Goal: Ask a question: Seek information or help from site administrators or community

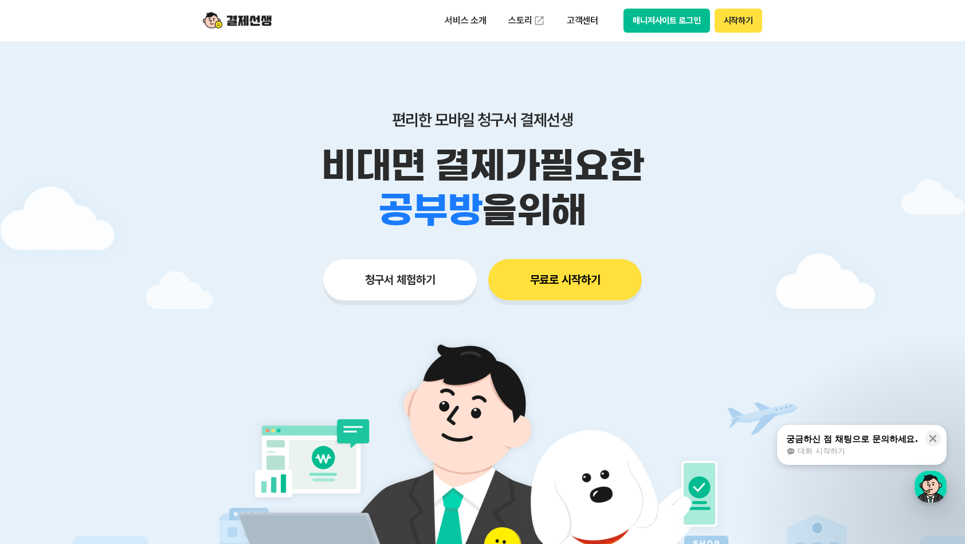
click at [569, 277] on button "무료로 시작하기" at bounding box center [565, 279] width 154 height 41
click at [473, 25] on p "서비스 소개" at bounding box center [465, 20] width 58 height 21
click at [860, 439] on div "궁금하신 점 채팅으로 문의하세요." at bounding box center [852, 438] width 132 height 11
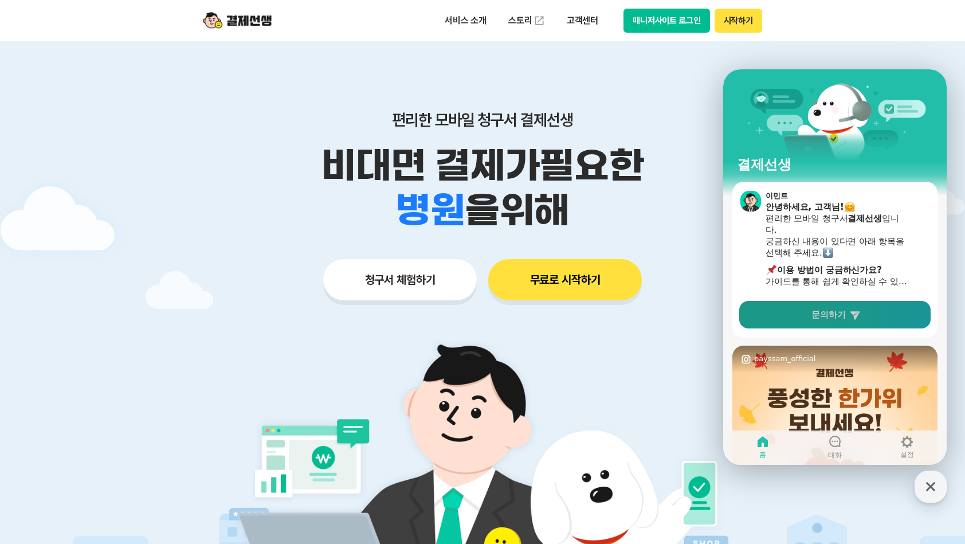
click at [850, 319] on icon at bounding box center [854, 314] width 11 height 11
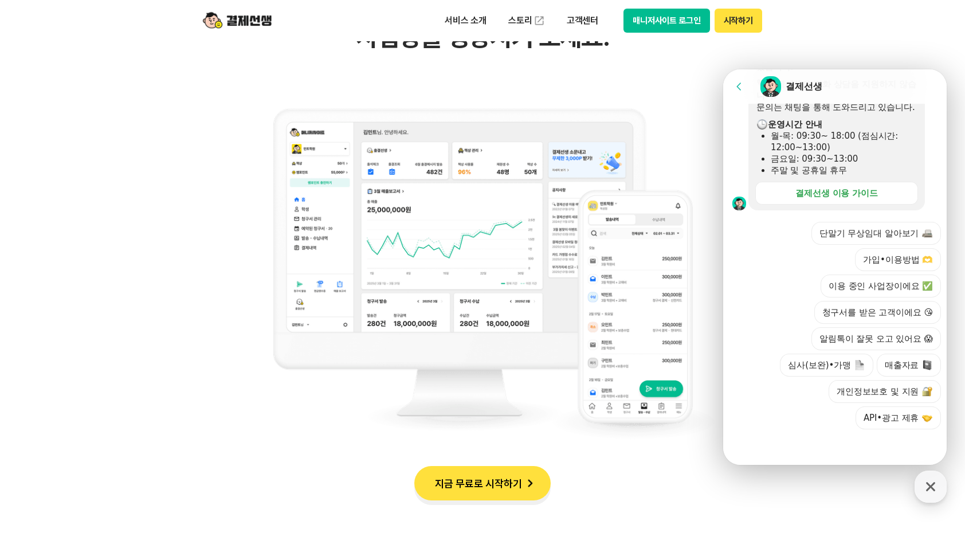
scroll to position [1146, 0]
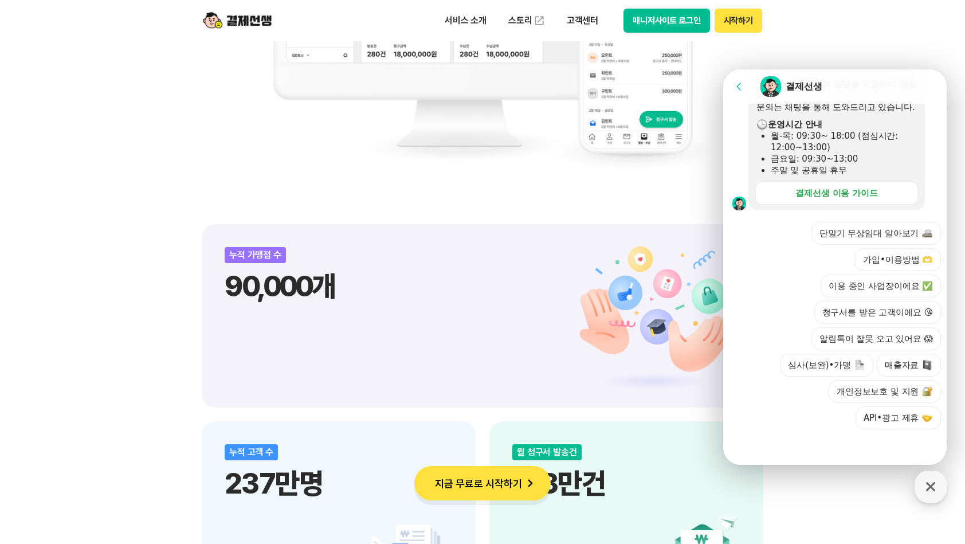
click at [739, 89] on icon at bounding box center [738, 85] width 5 height 7
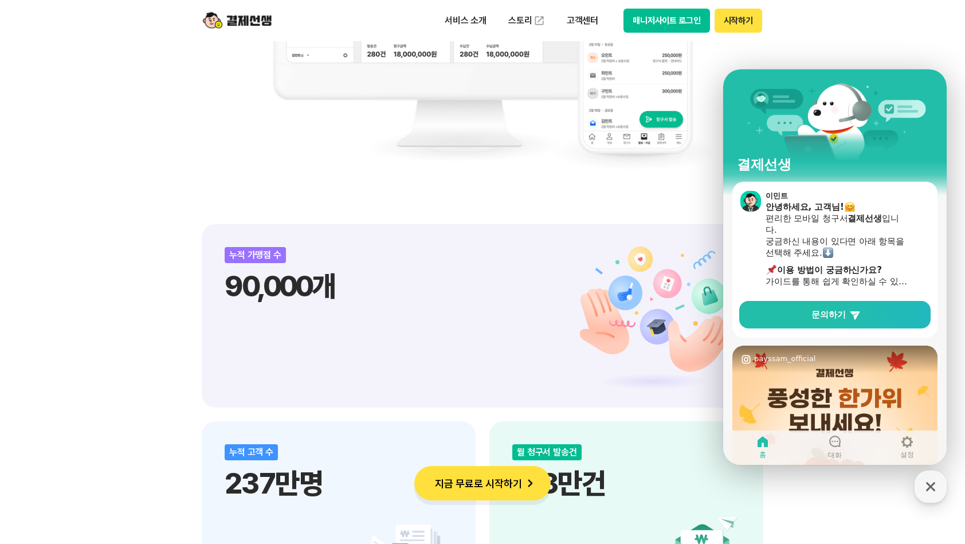
click at [926, 56] on div "비대면 결제 1등 결제선생 숫자가 증명하는 국내 1등 비대면 결제 서비스 결제선생과 함께 사업장을 성장시켜 보세요! 누적 가맹점 수 90,00…" at bounding box center [482, 510] width 965 height 2020
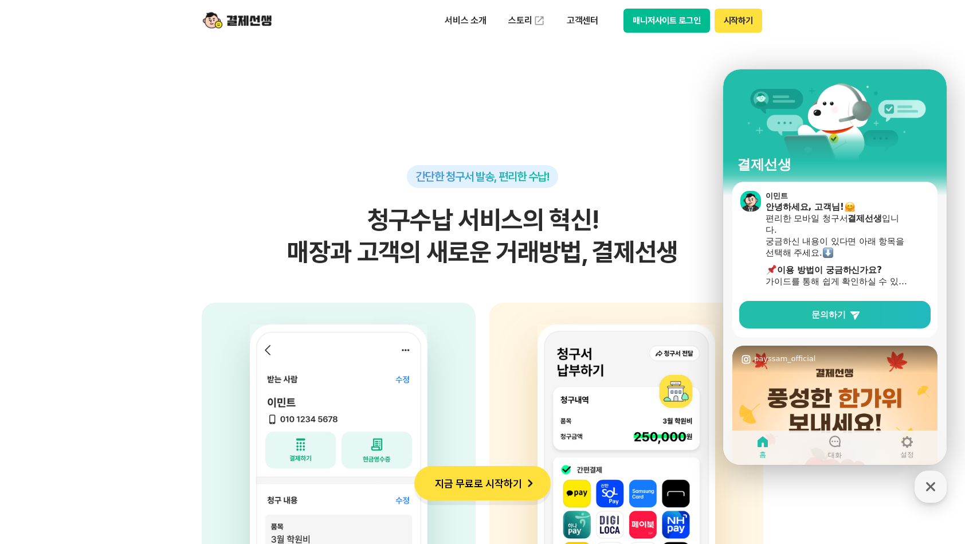
scroll to position [2784, 0]
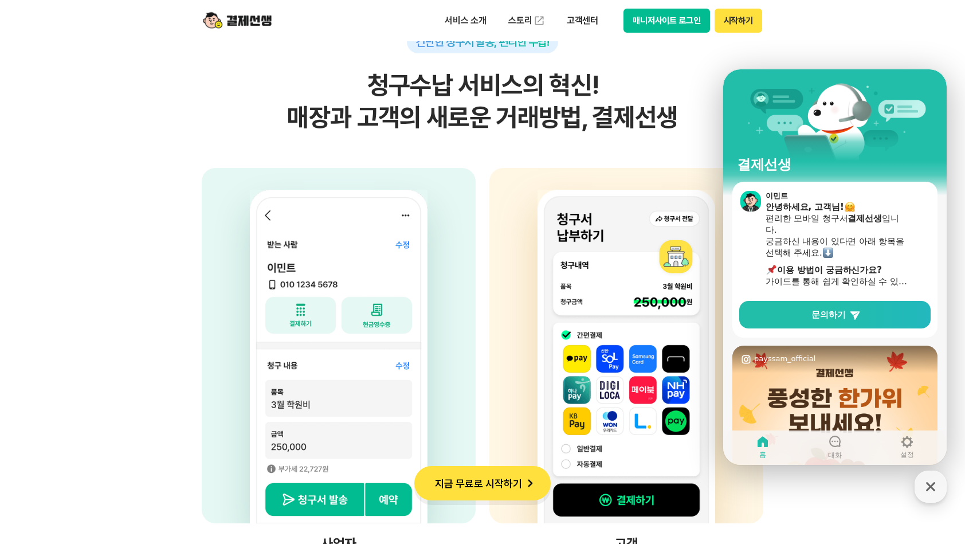
click at [856, 467] on section "간단한 청구서 발송, 편리한 수납! 청구수납 서비스의 혁신! 매장과 고객의 새로운 거래방법, 결제선생 사업자 고객의 휴대전화번호, 금액, 사유…" at bounding box center [482, 241] width 965 height 721
click at [0, 419] on section "간단한 청구서 발송, 편리한 수납! 청구수납 서비스의 혁신! 매장과 고객의 새로운 거래방법, 결제선생 사업자 고객의 휴대전화번호, 금액, 사유…" at bounding box center [482, 241] width 965 height 721
drag, startPoint x: 511, startPoint y: 400, endPoint x: 459, endPoint y: 416, distance: 54.2
click at [516, 404] on div at bounding box center [626, 345] width 274 height 355
click at [136, 399] on section "간단한 청구서 발송, 편리한 수납! 청구수납 서비스의 혁신! 매장과 고객의 새로운 거래방법, 결제선생 사업자 고객의 휴대전화번호, 금액, 사유…" at bounding box center [482, 241] width 965 height 721
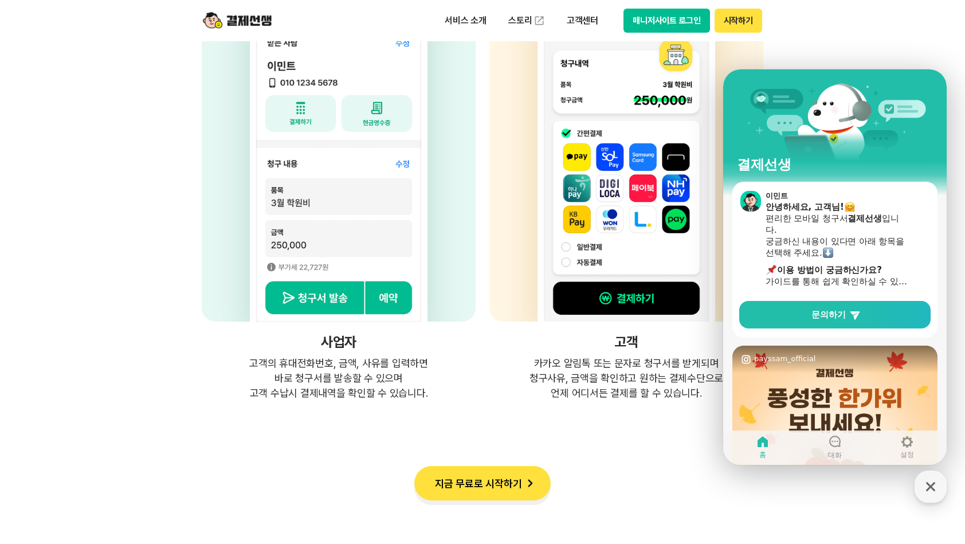
scroll to position [3128, 0]
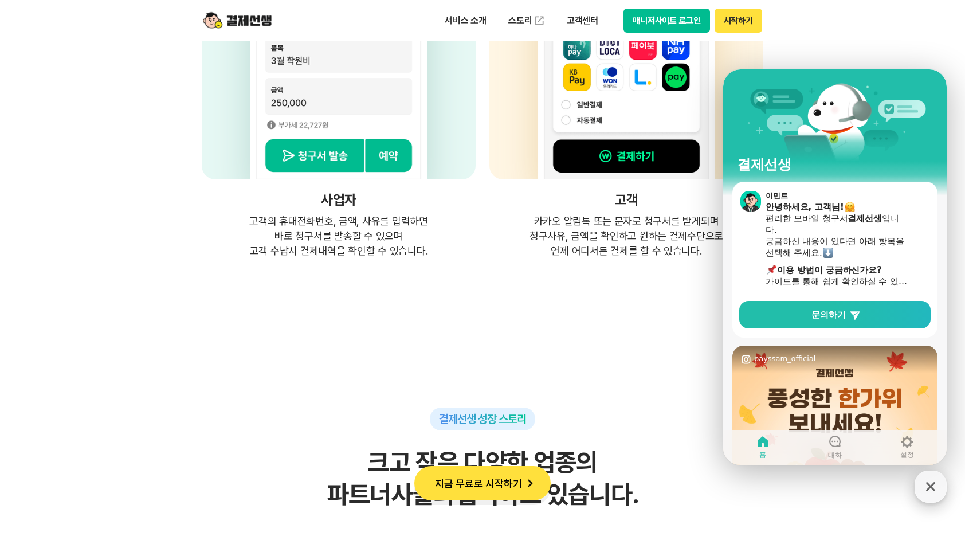
click at [921, 486] on icon "button" at bounding box center [930, 486] width 21 height 21
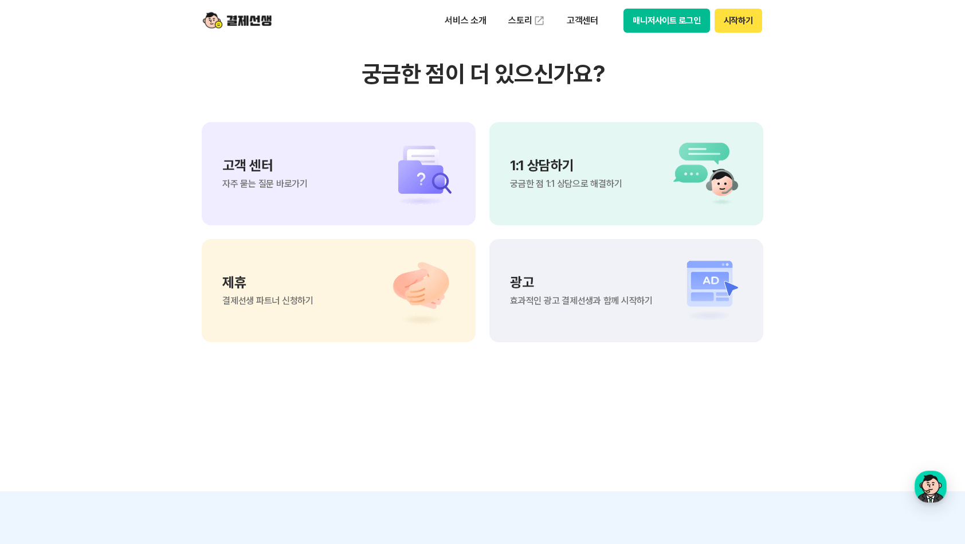
scroll to position [9496, 0]
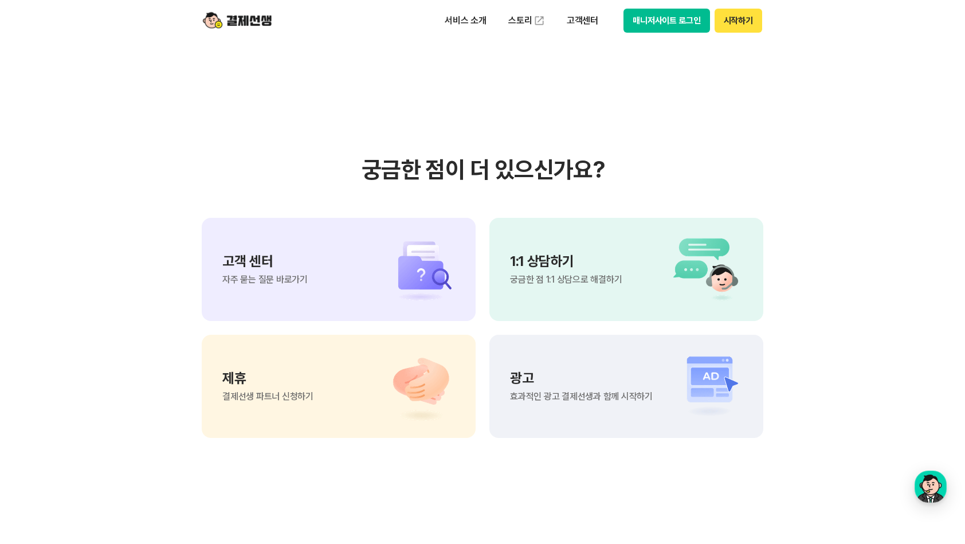
click at [525, 308] on div "1:1 상담하기 궁금한 점 1:1 상담으로 해결하기" at bounding box center [626, 269] width 274 height 103
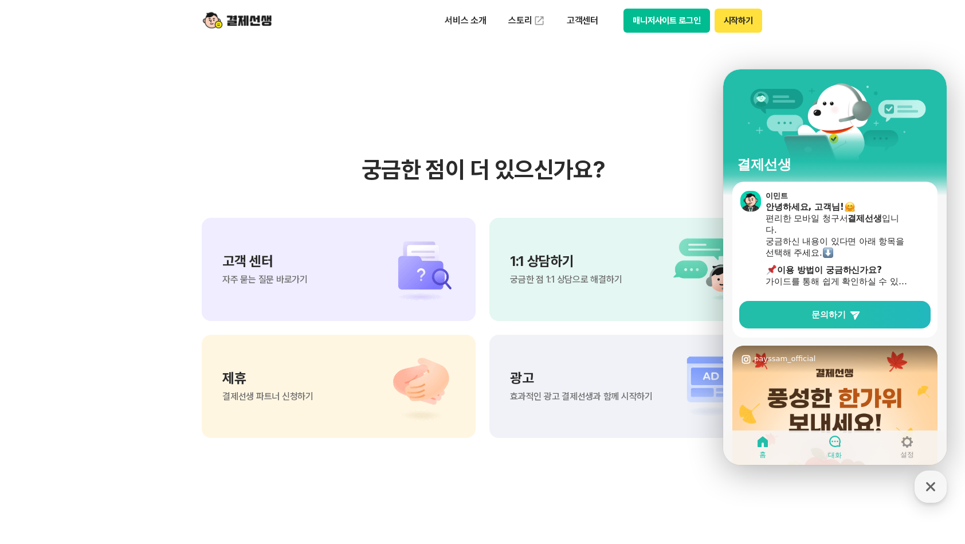
click at [822, 445] on link "대화" at bounding box center [835, 446] width 72 height 29
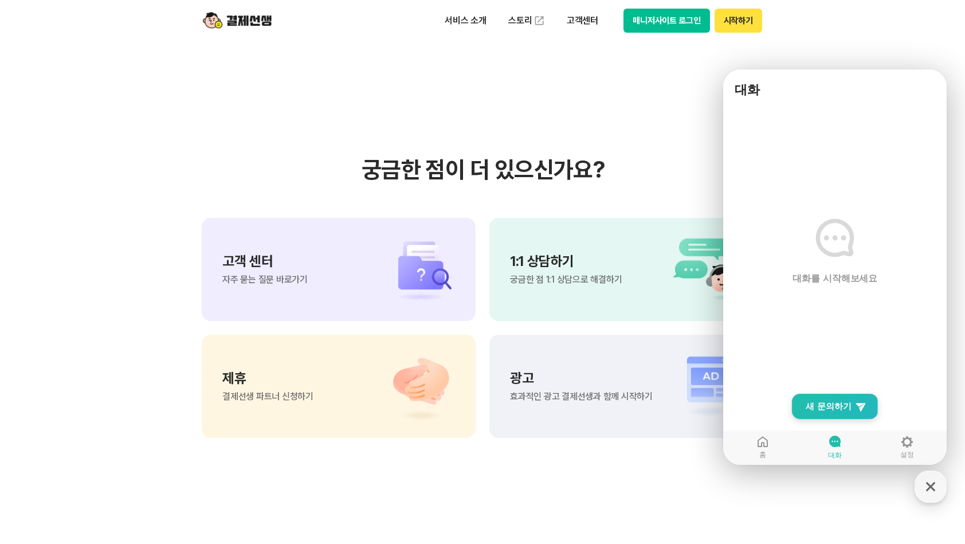
click at [822, 406] on span "새 문의하기" at bounding box center [828, 405] width 46 height 11
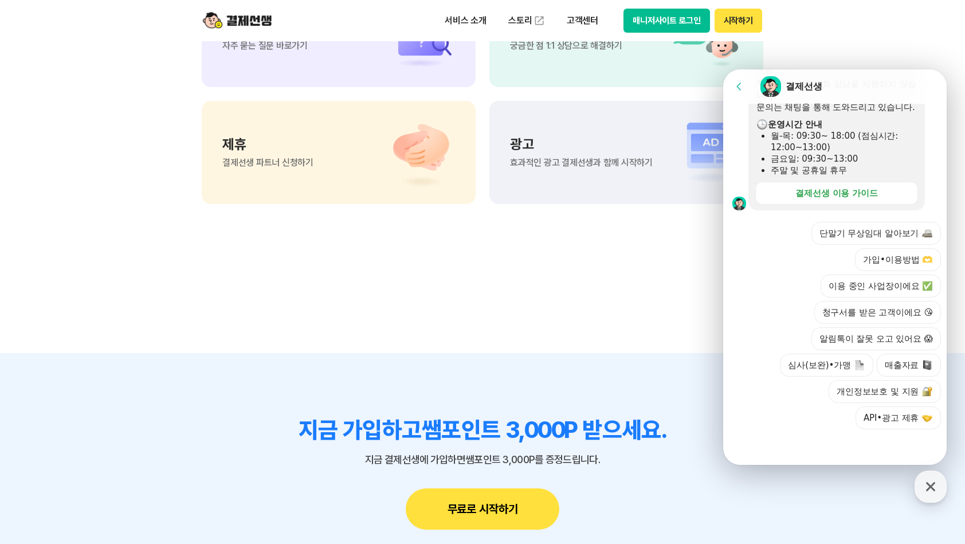
scroll to position [9840, 0]
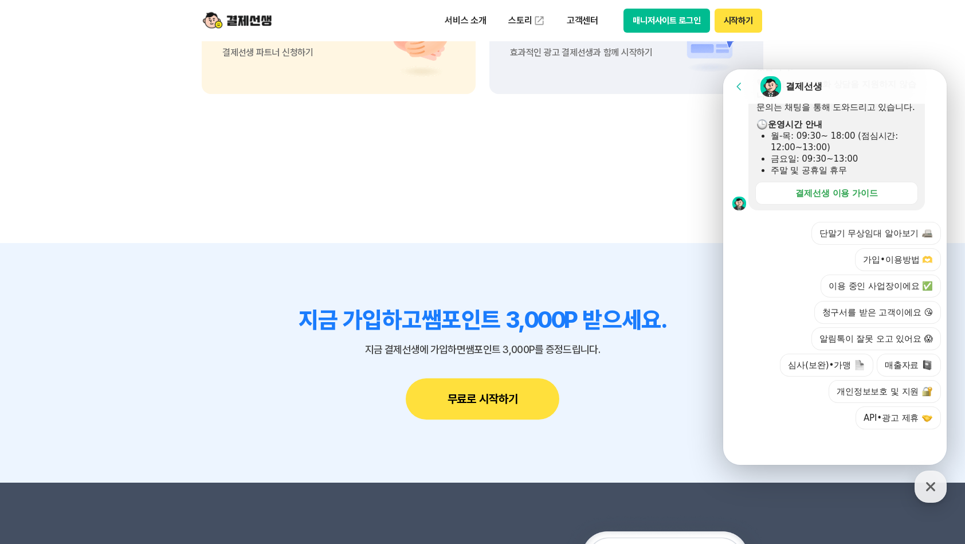
click at [825, 449] on div at bounding box center [836, 444] width 227 height 31
click at [874, 419] on button "API•광고 제휴" at bounding box center [897, 417] width 85 height 23
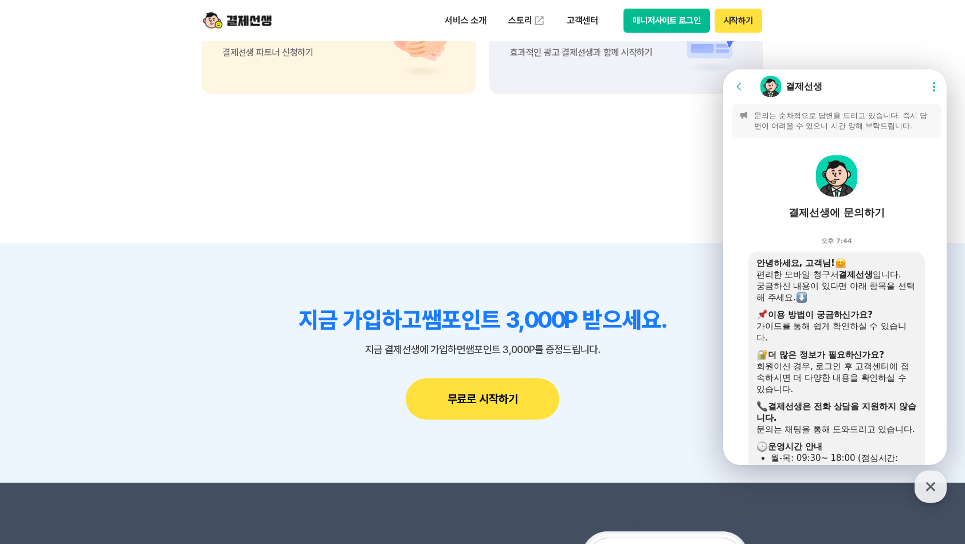
scroll to position [0, 0]
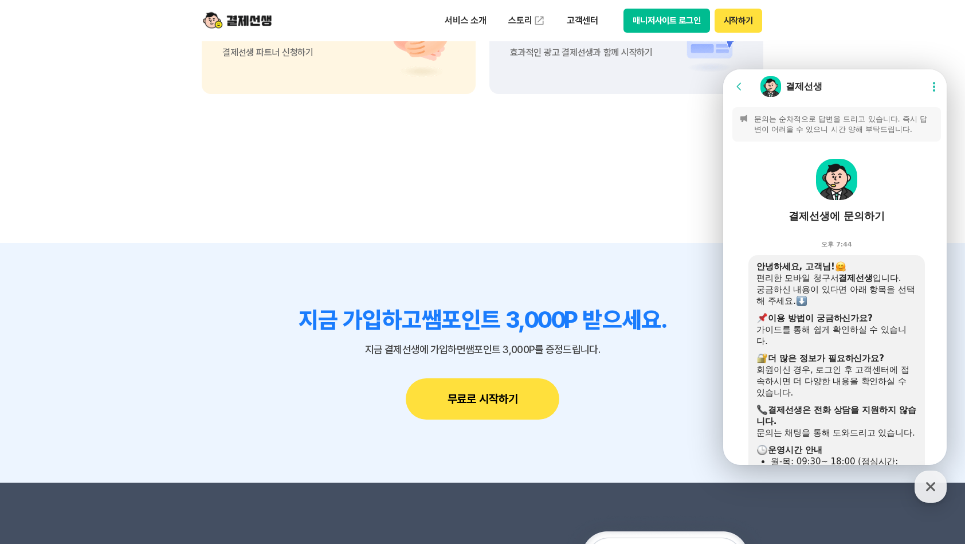
click at [741, 89] on icon at bounding box center [738, 86] width 11 height 11
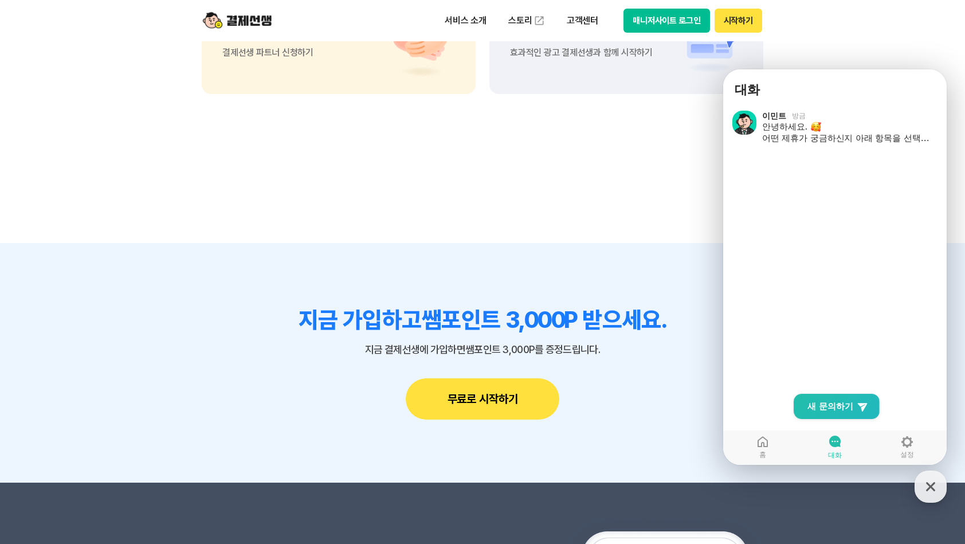
drag, startPoint x: 1430, startPoint y: 262, endPoint x: 750, endPoint y: 222, distance: 680.5
click at [752, 221] on ol "이민트 방금 안녕하세요. 어떤 제휴가 궁금하신지 아래 항목을 선택해 주세요. Show action list menu" at bounding box center [836, 254] width 227 height 301
click at [745, 39] on div "서비스 소개 스토리 고객센터 매니저사이트 로그인 시작하기" at bounding box center [482, 20] width 587 height 41
